Goal: Task Accomplishment & Management: Use online tool/utility

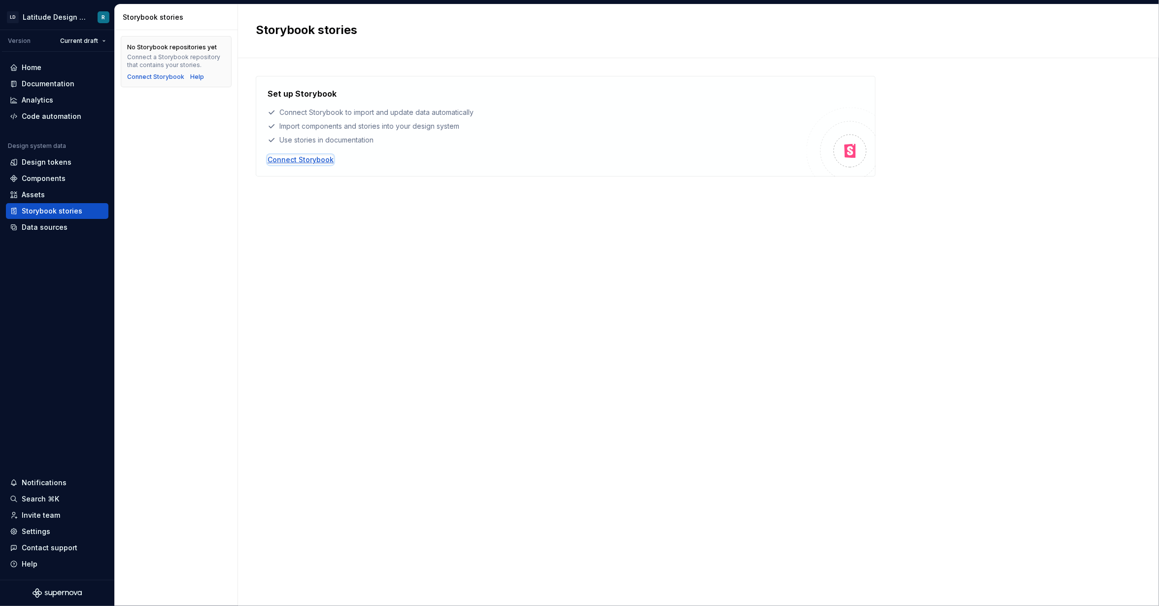
click at [318, 158] on div "Connect Storybook" at bounding box center [301, 160] width 66 height 10
click at [318, 166] on div "Set up Storybook Connect Storybook to import and update data automatically Impo…" at bounding box center [566, 126] width 620 height 101
click at [324, 155] on div "Connect Storybook" at bounding box center [301, 160] width 66 height 10
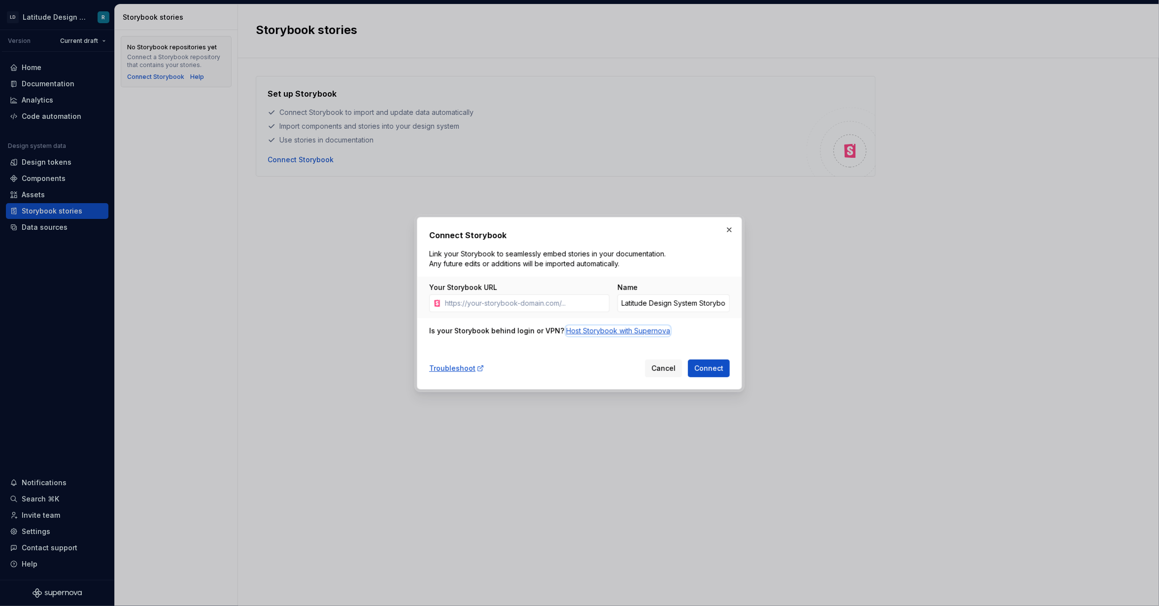
click at [593, 329] on div "Host Storybook with Supernova" at bounding box center [618, 331] width 104 height 10
